Goal: Information Seeking & Learning: Understand process/instructions

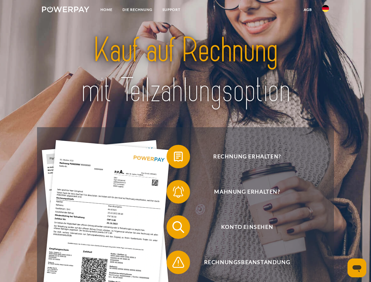
click at [65, 10] on img at bounding box center [65, 9] width 47 height 6
click at [325, 10] on img at bounding box center [325, 8] width 7 height 7
click at [307, 10] on link "agb" at bounding box center [307, 9] width 18 height 11
click at [174, 158] on span at bounding box center [169, 156] width 29 height 29
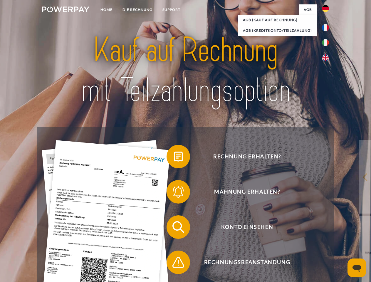
click at [174, 193] on span at bounding box center [169, 191] width 29 height 29
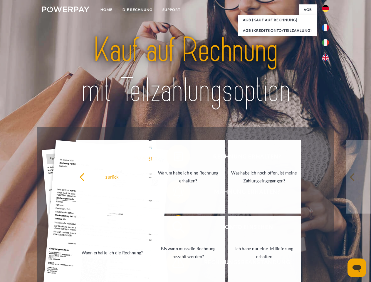
click at [174, 228] on link "Bis wann muss die Rechnung bezahlt werden?" at bounding box center [187, 252] width 73 height 73
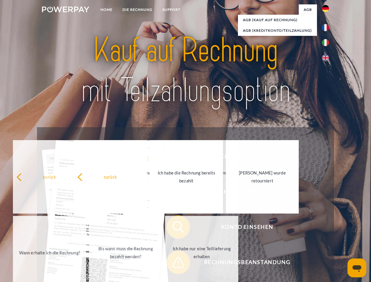
click at [174, 263] on span at bounding box center [169, 261] width 29 height 29
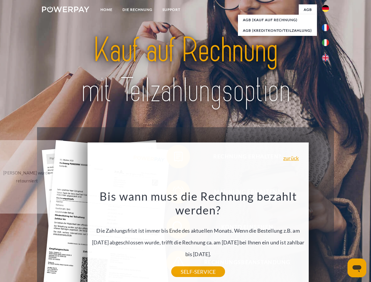
click at [356, 268] on icon "Messaging-Fenster öffnen" at bounding box center [356, 268] width 9 height 7
